Goal: Find specific page/section: Find specific page/section

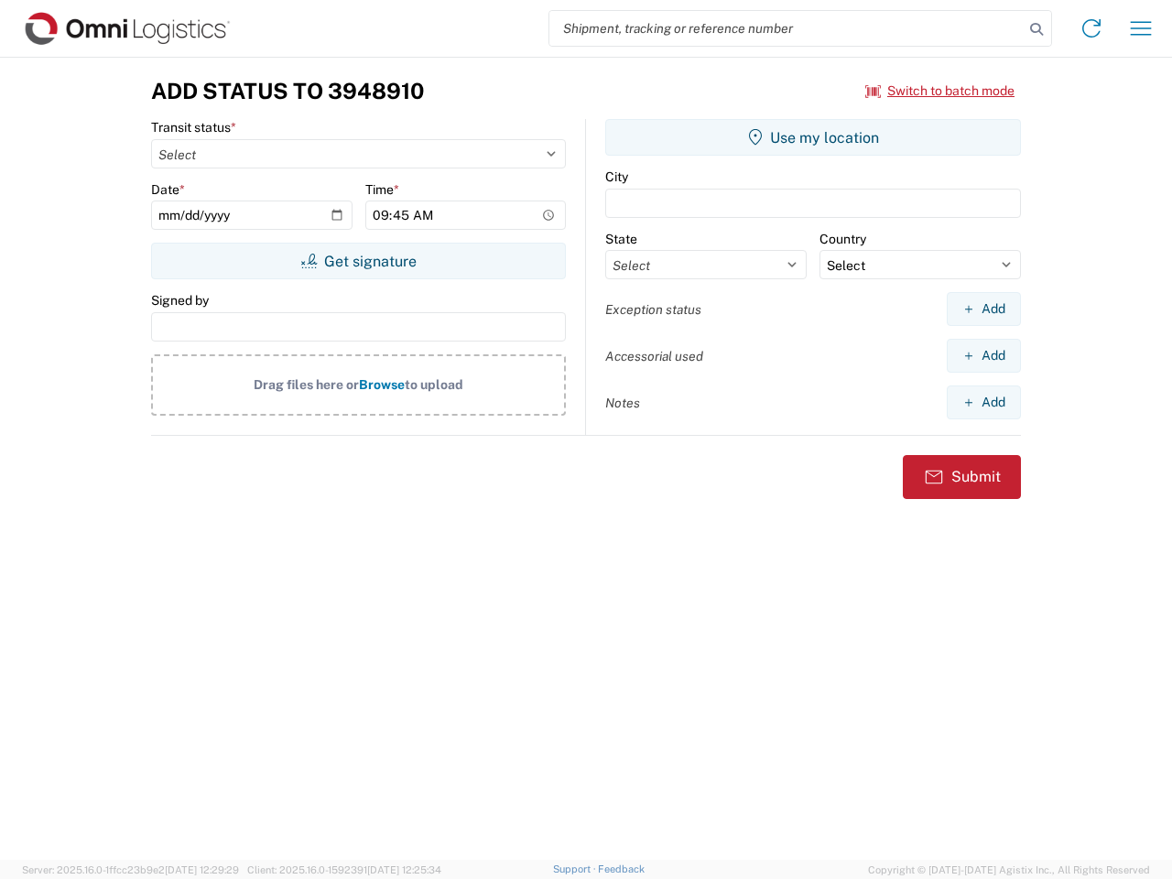
click at [786, 28] on input "search" at bounding box center [786, 28] width 474 height 35
click at [1036, 29] on icon at bounding box center [1036, 29] width 26 height 26
click at [1091, 28] on icon at bounding box center [1090, 28] width 29 height 29
click at [1141, 28] on icon "button" at bounding box center [1141, 28] width 21 height 14
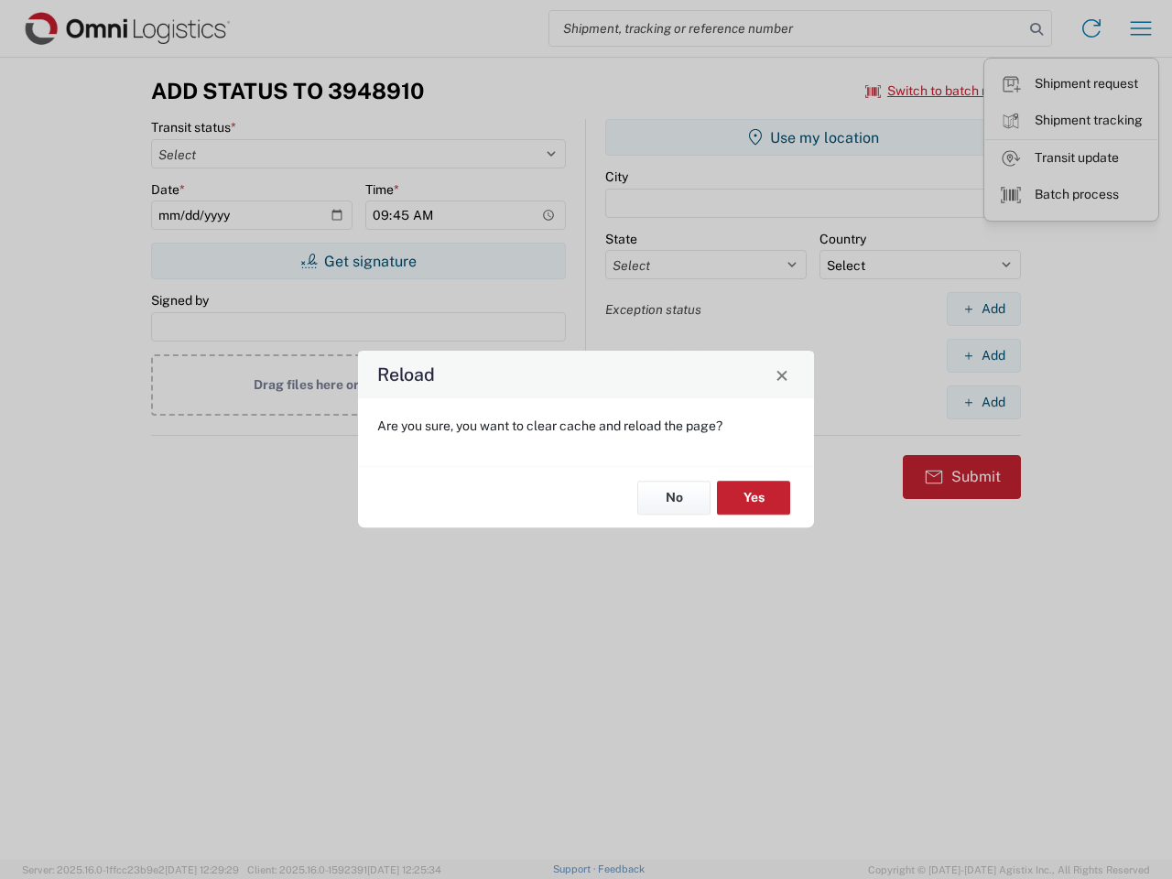
click at [940, 91] on div "Reload Are you sure, you want to clear cache and reload the page? No Yes" at bounding box center [586, 439] width 1172 height 879
click at [358, 261] on div "Reload Are you sure, you want to clear cache and reload the page? No Yes" at bounding box center [586, 439] width 1172 height 879
click at [813, 137] on div "Reload Are you sure, you want to clear cache and reload the page? No Yes" at bounding box center [586, 439] width 1172 height 879
click at [983, 308] on div "Reload Are you sure, you want to clear cache and reload the page? No Yes" at bounding box center [586, 439] width 1172 height 879
click at [983, 355] on div "Reload Are you sure, you want to clear cache and reload the page? No Yes" at bounding box center [586, 439] width 1172 height 879
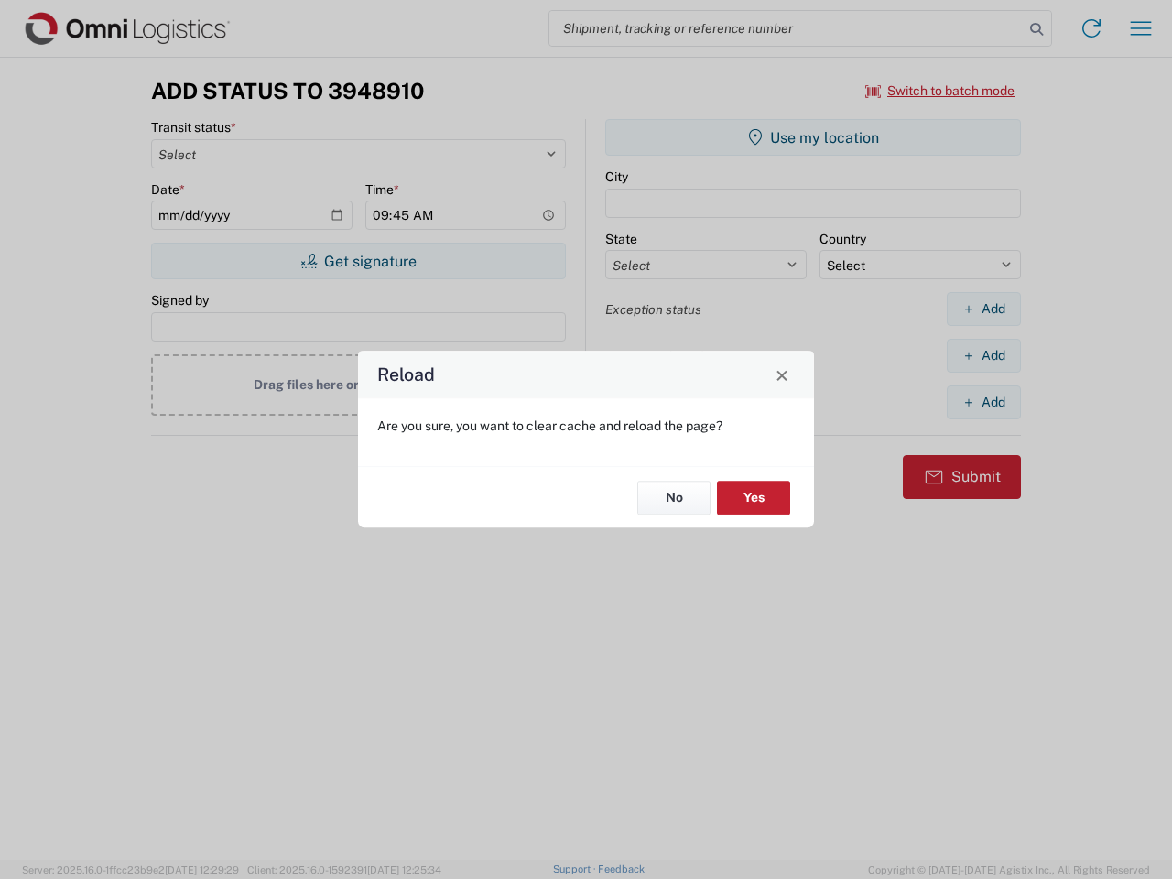
click at [983, 402] on div "Reload Are you sure, you want to clear cache and reload the page? No Yes" at bounding box center [586, 439] width 1172 height 879
